Goal: Task Accomplishment & Management: Manage account settings

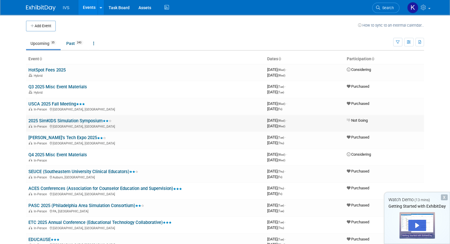
click at [88, 124] on div "In-Person Toronto, Canada" at bounding box center [145, 126] width 234 height 5
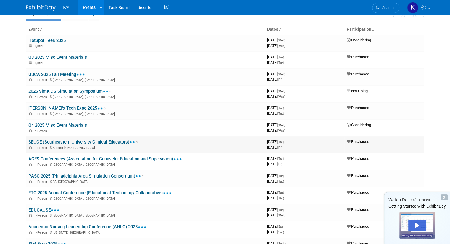
scroll to position [32, 0]
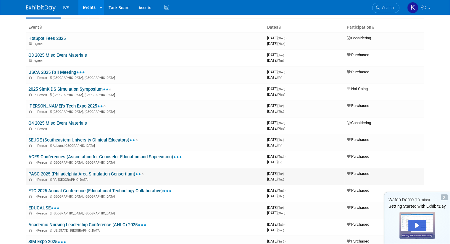
click at [95, 171] on link "PASC 2025 (Philadelphia Area Simulation Consortium)" at bounding box center [86, 173] width 116 height 5
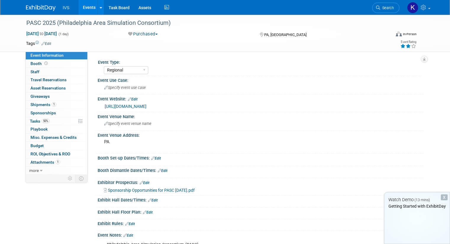
select select "Regional"
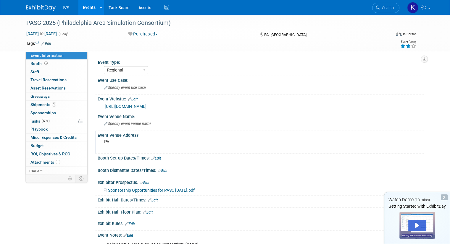
scroll to position [9, 0]
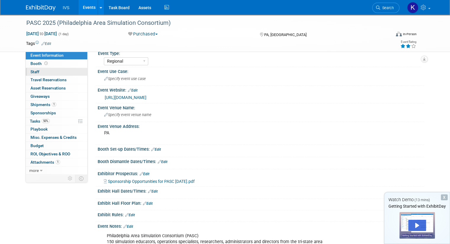
click at [38, 72] on link "0 Staff 0" at bounding box center [56, 72] width 61 height 8
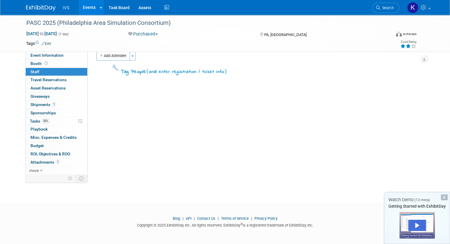
scroll to position [0, 0]
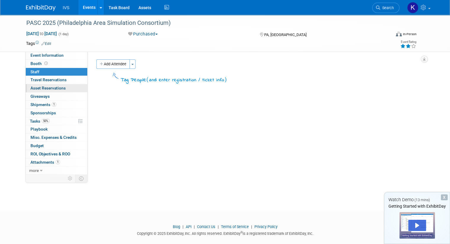
click at [35, 87] on span "Asset Reservations 0" at bounding box center [47, 88] width 35 height 5
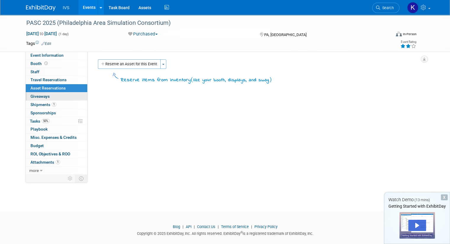
click at [35, 99] on link "0 Giveaways 0" at bounding box center [56, 97] width 61 height 8
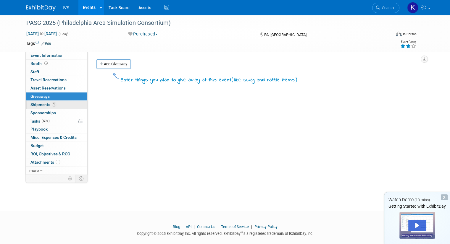
click at [36, 106] on span "Shipments 1" at bounding box center [43, 104] width 26 height 5
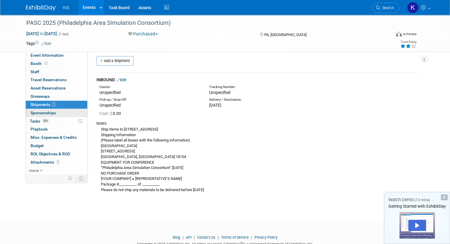
scroll to position [4, 0]
click at [39, 114] on span "Sponsorships 0" at bounding box center [42, 113] width 25 height 5
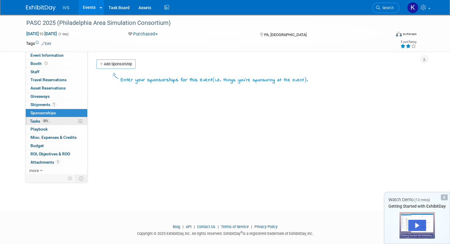
click at [30, 123] on span "Tasks 50%" at bounding box center [40, 121] width 20 height 5
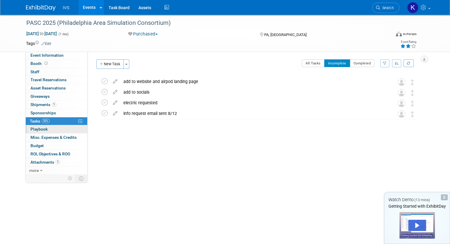
click at [32, 128] on span "Playbook 0" at bounding box center [38, 129] width 17 height 5
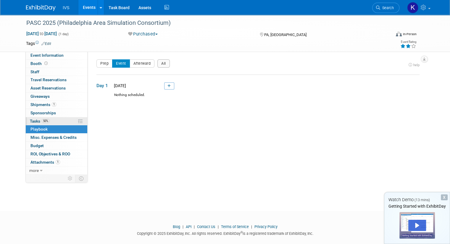
click at [34, 121] on span "Tasks 50%" at bounding box center [40, 121] width 20 height 5
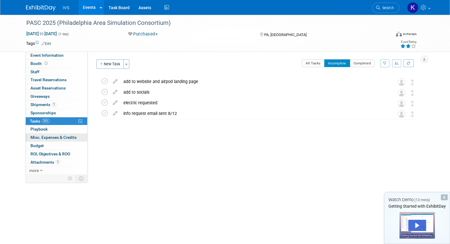
click at [41, 139] on span "Misc. Expenses & Credits 0" at bounding box center [53, 137] width 46 height 5
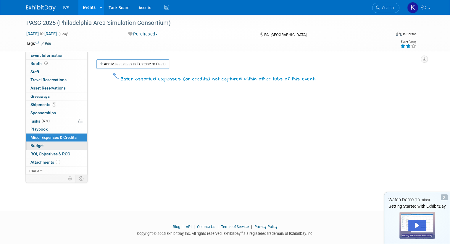
click at [36, 149] on link "Budget" at bounding box center [56, 146] width 61 height 8
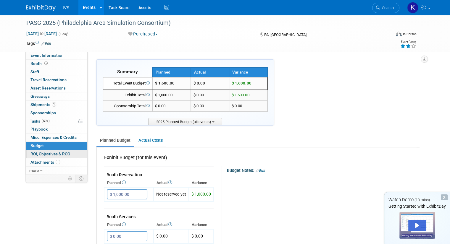
click at [35, 153] on span "ROI, Objectives & ROO 0" at bounding box center [50, 154] width 40 height 5
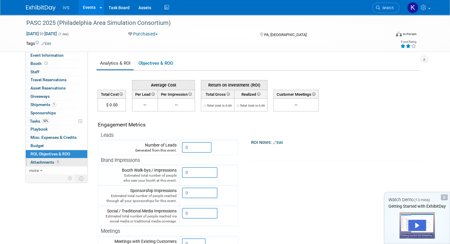
click at [32, 165] on link "1 Attachments 1" at bounding box center [56, 162] width 61 height 8
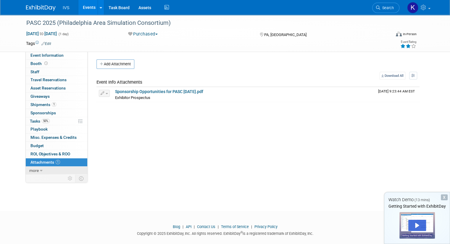
click at [33, 171] on span "more" at bounding box center [33, 170] width 9 height 5
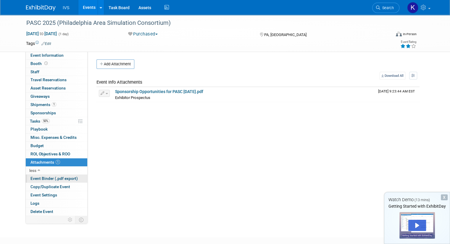
click at [49, 178] on span "Event Binder (.pdf export)" at bounding box center [53, 178] width 47 height 5
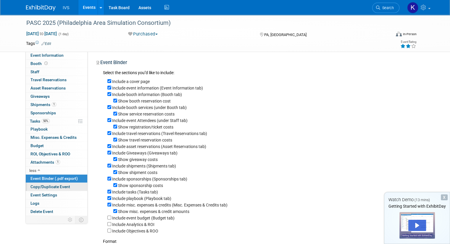
click at [43, 187] on span "Copy/Duplicate Event" at bounding box center [50, 186] width 40 height 5
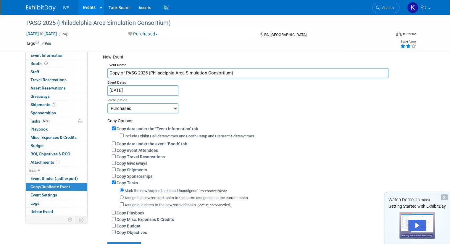
scroll to position [18, 0]
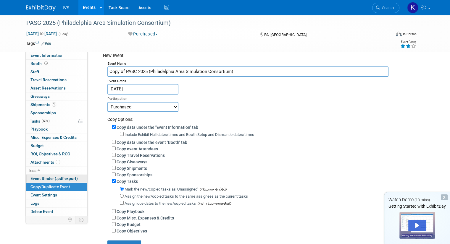
click at [43, 180] on span "Event Binder (.pdf export)" at bounding box center [53, 178] width 47 height 5
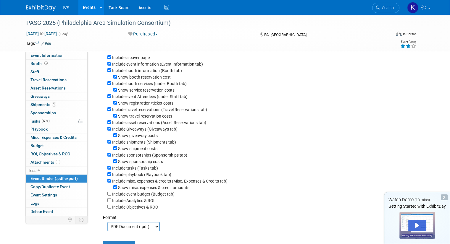
scroll to position [24, 0]
click at [41, 185] on span "Copy/Duplicate Event" at bounding box center [50, 186] width 40 height 5
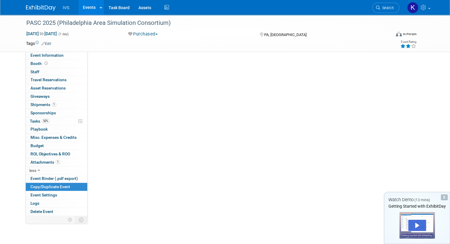
scroll to position [0, 0]
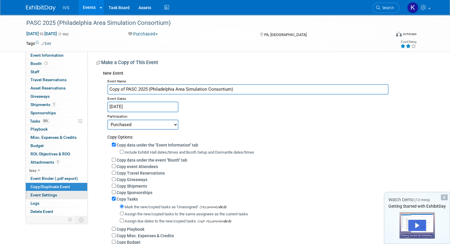
click at [34, 198] on link "Event Settings" at bounding box center [56, 195] width 61 height 8
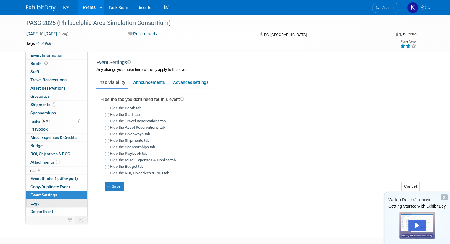
click at [36, 202] on link "Logs" at bounding box center [56, 204] width 61 height 8
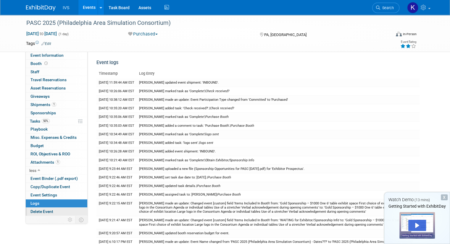
click at [32, 210] on span "Delete Event" at bounding box center [41, 211] width 23 height 5
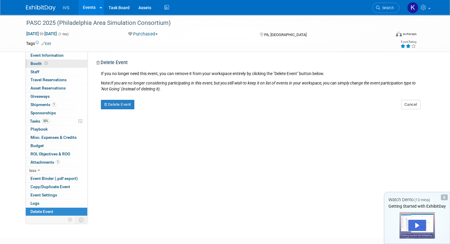
click at [44, 63] on icon at bounding box center [45, 63] width 3 height 3
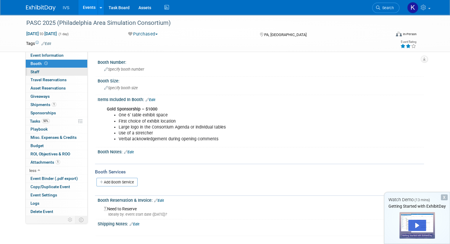
click at [52, 69] on link "0 Staff 0" at bounding box center [56, 72] width 61 height 8
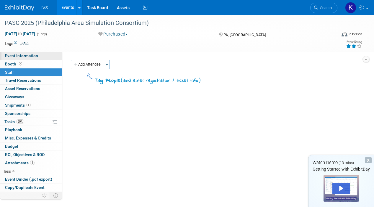
click at [31, 55] on span "Event Information" at bounding box center [21, 55] width 33 height 5
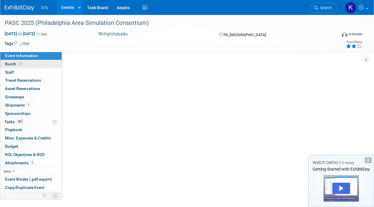
select select "Regional"
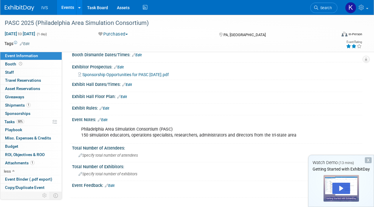
scroll to position [171, 0]
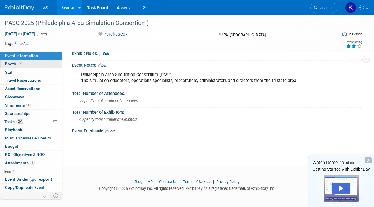
click at [12, 64] on span "Booth" at bounding box center [14, 63] width 18 height 5
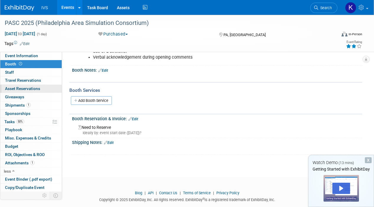
scroll to position [94, 0]
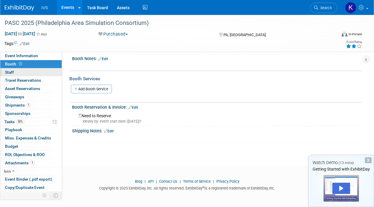
click at [14, 69] on link "0 Staff 0" at bounding box center [30, 72] width 61 height 8
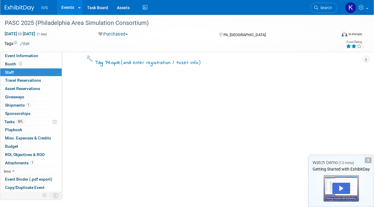
scroll to position [0, 0]
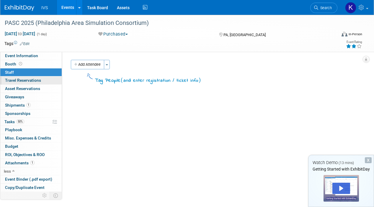
click at [17, 80] on span "Travel Reservations 0" at bounding box center [23, 80] width 36 height 5
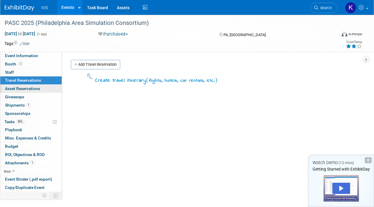
click at [26, 89] on span "Asset Reservations 0" at bounding box center [22, 88] width 35 height 5
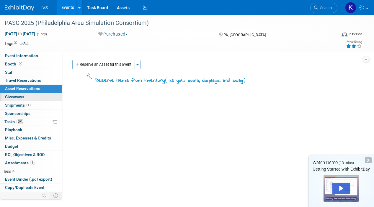
click at [25, 96] on link "0 Giveaways 0" at bounding box center [30, 97] width 61 height 8
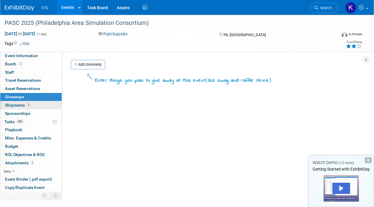
click at [27, 107] on span "1" at bounding box center [28, 105] width 4 height 4
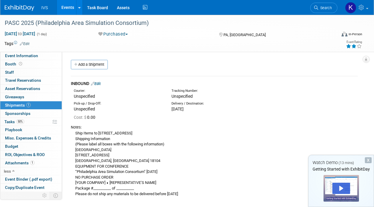
drag, startPoint x: 35, startPoint y: 113, endPoint x: 37, endPoint y: 118, distance: 4.6
click at [36, 114] on link "0 Sponsorships 0" at bounding box center [30, 113] width 61 height 8
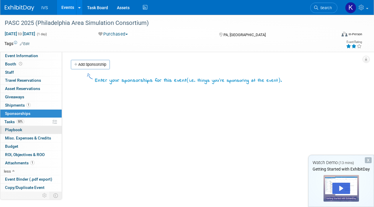
click at [25, 130] on link "0 Playbook 0" at bounding box center [30, 130] width 61 height 8
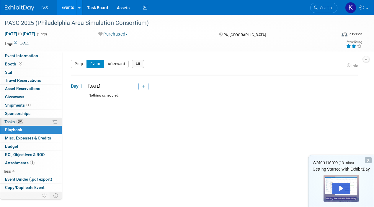
click at [34, 120] on link "50% Tasks 50%" at bounding box center [30, 122] width 61 height 8
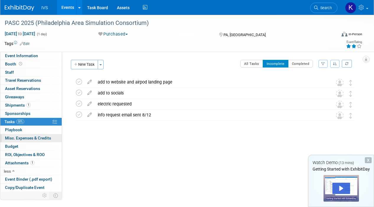
click at [26, 139] on span "Misc. Expenses & Credits 0" at bounding box center [28, 137] width 46 height 5
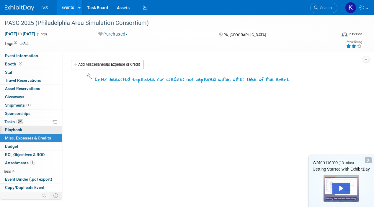
click at [33, 128] on link "0 Playbook 0" at bounding box center [30, 130] width 61 height 8
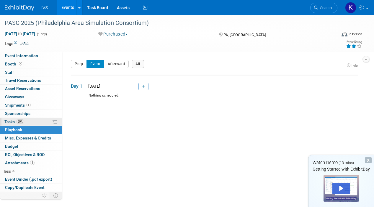
click at [28, 119] on link "50% Tasks 50%" at bounding box center [30, 122] width 61 height 8
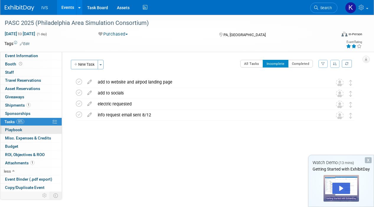
click at [3, 127] on link "0 Playbook 0" at bounding box center [30, 130] width 61 height 8
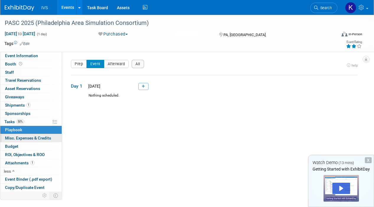
click at [37, 139] on span "Misc. Expenses & Credits 0" at bounding box center [28, 137] width 46 height 5
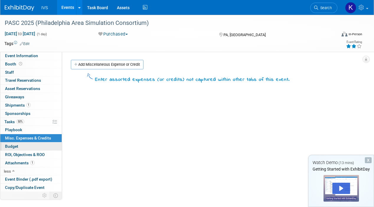
click at [22, 148] on link "Budget" at bounding box center [30, 146] width 61 height 8
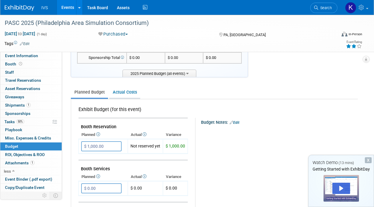
scroll to position [59, 0]
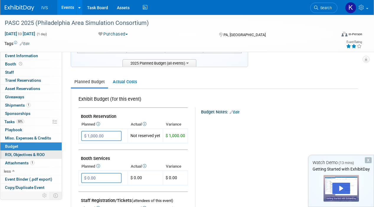
click at [24, 154] on span "ROI, Objectives & ROO 0" at bounding box center [25, 154] width 40 height 5
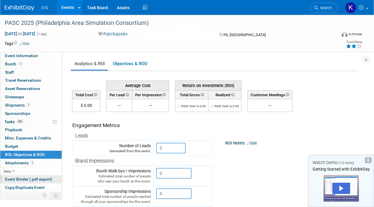
drag, startPoint x: 27, startPoint y: 163, endPoint x: 20, endPoint y: 177, distance: 16.0
click at [27, 163] on span "Attachments 1" at bounding box center [20, 162] width 30 height 5
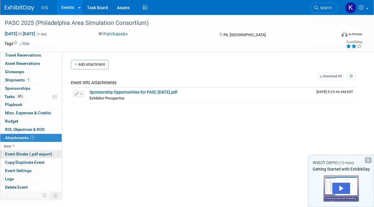
click at [30, 155] on span "Event Binder (.pdf export)" at bounding box center [28, 153] width 47 height 5
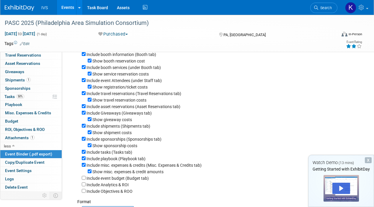
scroll to position [59, 0]
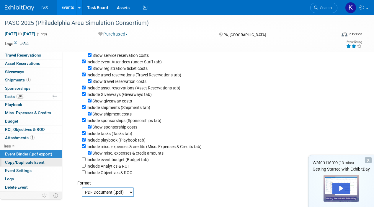
click at [21, 163] on span "Copy/Duplicate Event" at bounding box center [25, 162] width 40 height 5
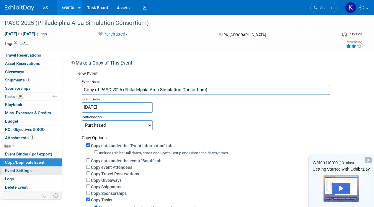
click at [41, 172] on link "Event Settings" at bounding box center [30, 170] width 61 height 8
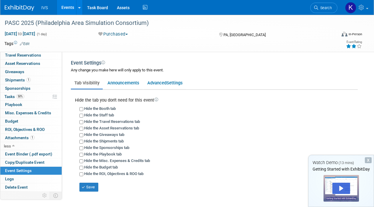
drag, startPoint x: 118, startPoint y: 85, endPoint x: 116, endPoint y: 91, distance: 6.8
click at [118, 84] on link "Announcements" at bounding box center [123, 82] width 39 height 11
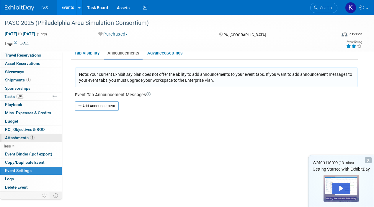
scroll to position [30, 0]
drag, startPoint x: 132, startPoint y: 150, endPoint x: 102, endPoint y: 154, distance: 30.4
click at [130, 147] on div "Event Type: National Regional Sponsorship Event Use Case: Edit" at bounding box center [212, 104] width 301 height 165
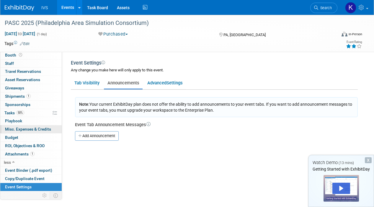
scroll to position [0, 0]
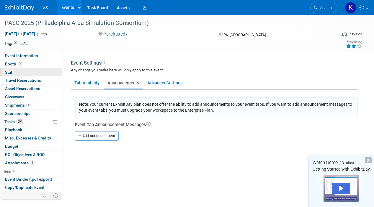
click at [27, 69] on link "0 Staff 0" at bounding box center [30, 72] width 61 height 8
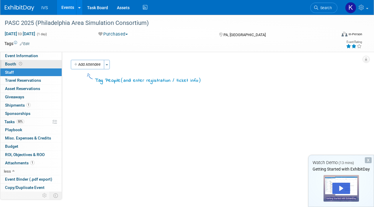
click at [8, 60] on link "Booth" at bounding box center [30, 64] width 61 height 8
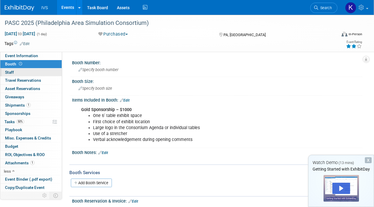
click at [19, 70] on link "0 Staff 0" at bounding box center [30, 72] width 61 height 8
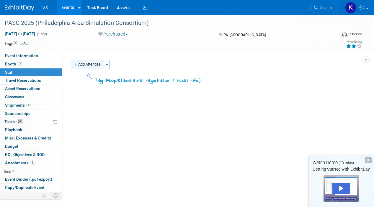
click at [94, 63] on button "Add Attendee" at bounding box center [87, 64] width 33 height 9
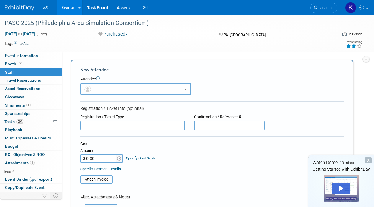
click at [167, 83] on button "button" at bounding box center [135, 89] width 111 height 12
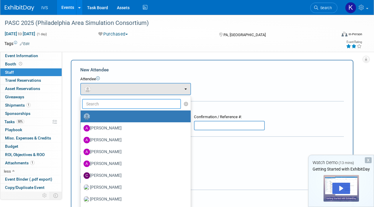
click at [147, 103] on input "text" at bounding box center [131, 104] width 99 height 10
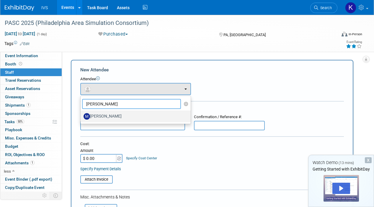
type input "mike"
click at [103, 116] on label "[PERSON_NAME]" at bounding box center [134, 115] width 101 height 9
click at [82, 116] on input "[PERSON_NAME]" at bounding box center [80, 115] width 4 height 4
select select "1af8c1e7-2e98-40d4-8f53-3b2cfb358360"
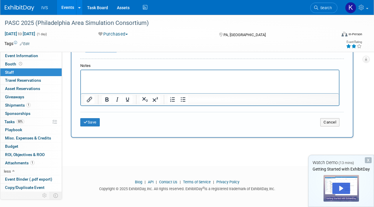
scroll to position [180, 0]
click at [97, 122] on button "Save" at bounding box center [90, 121] width 20 height 8
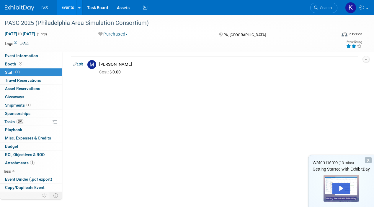
scroll to position [0, 0]
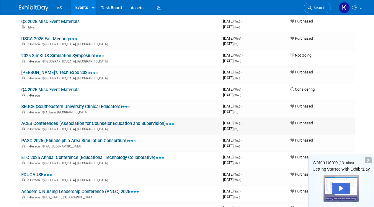
scroll to position [69, 0]
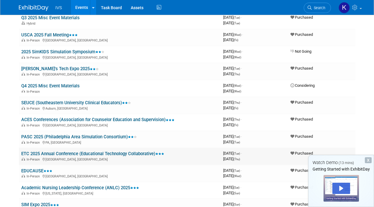
click at [90, 154] on link "ETC 2025 Annual Conference (Educational Technology Collaborative)" at bounding box center [92, 153] width 143 height 5
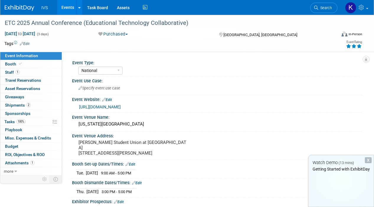
select select "National"
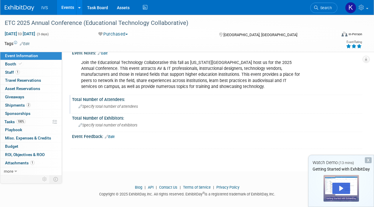
scroll to position [77, 0]
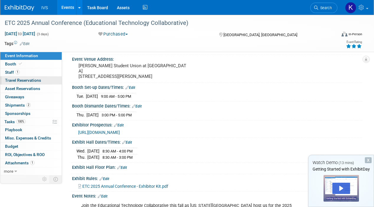
click at [32, 79] on span "Travel Reservations 0" at bounding box center [23, 80] width 36 height 5
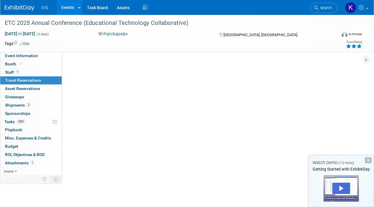
scroll to position [0, 0]
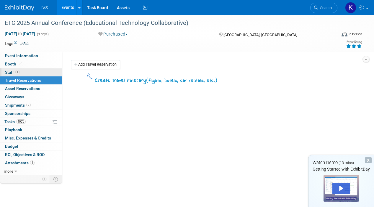
click at [30, 74] on link "1 Staff 1" at bounding box center [30, 72] width 61 height 8
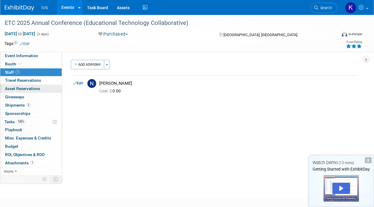
click at [31, 87] on span "Asset Reservations 0" at bounding box center [22, 88] width 35 height 5
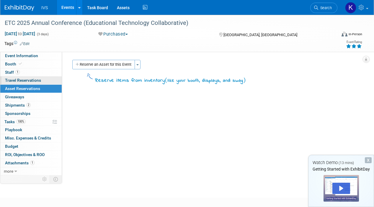
click at [38, 79] on span "Travel Reservations 0" at bounding box center [23, 80] width 36 height 5
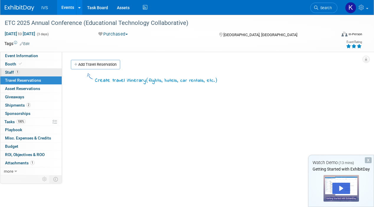
click at [36, 72] on link "1 Staff 1" at bounding box center [30, 72] width 61 height 8
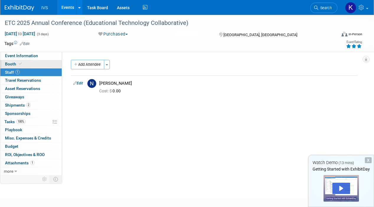
click at [35, 68] on link "Booth" at bounding box center [30, 64] width 61 height 8
